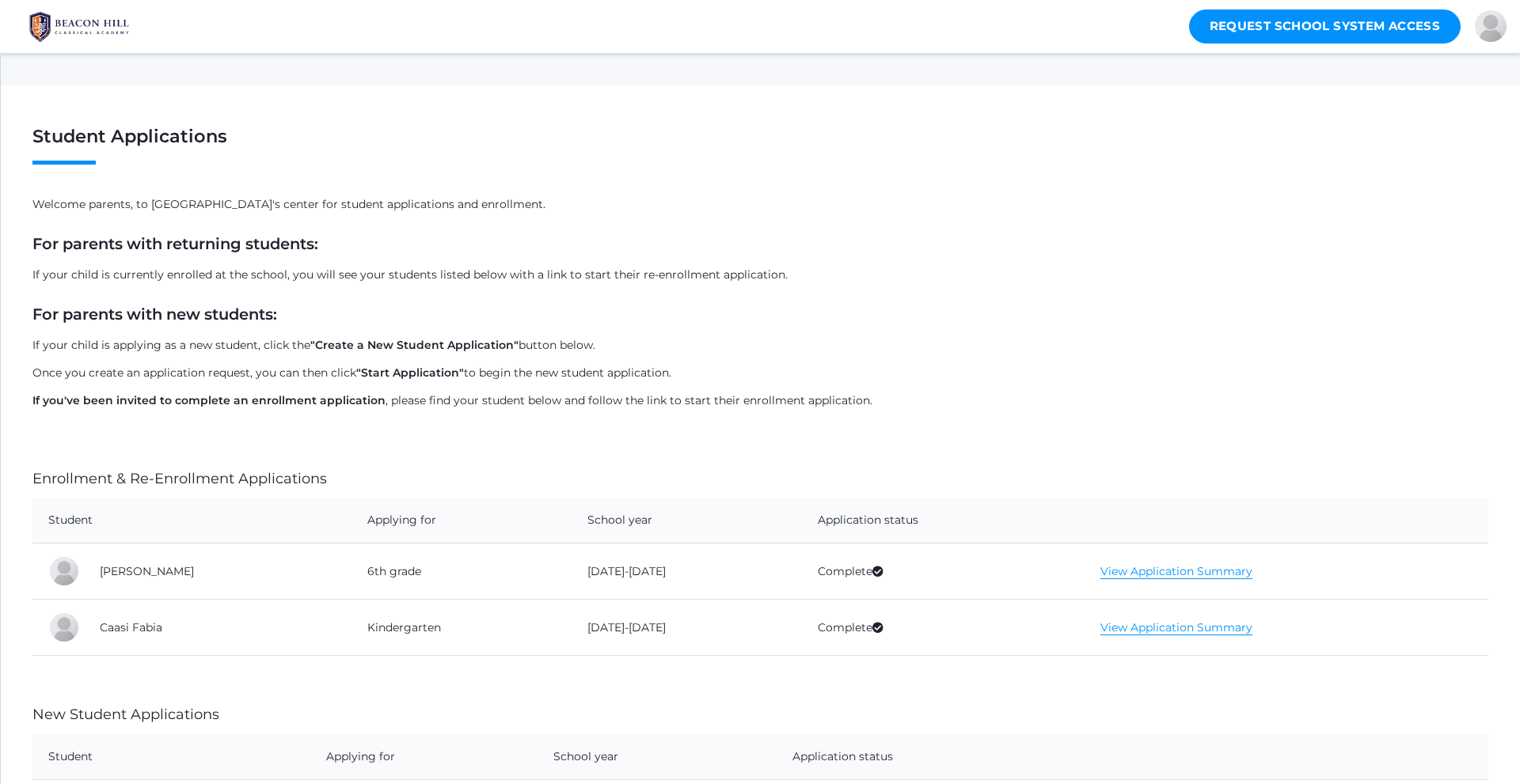
click at [54, 35] on img at bounding box center [80, 26] width 119 height 39
click at [57, 32] on img at bounding box center [80, 26] width 119 height 39
click at [101, 20] on img at bounding box center [80, 26] width 119 height 39
click at [124, 29] on img at bounding box center [80, 26] width 119 height 39
